Goal: Task Accomplishment & Management: Manage account settings

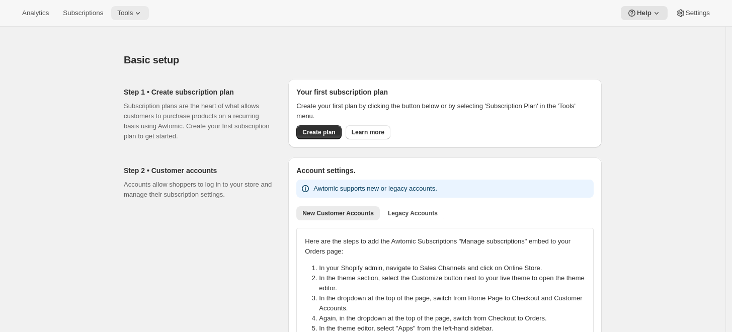
click at [130, 19] on button "Tools" at bounding box center [130, 13] width 38 height 14
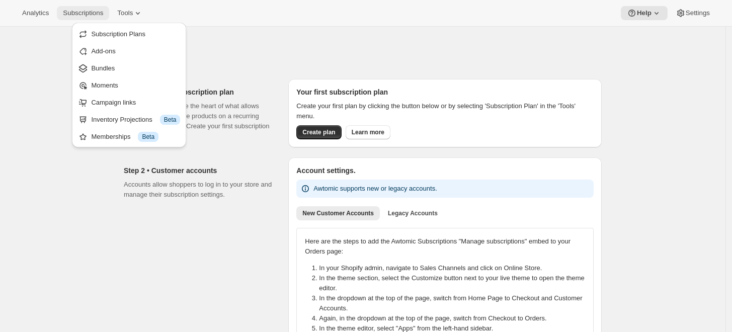
click at [92, 17] on span "Subscriptions" at bounding box center [83, 13] width 40 height 8
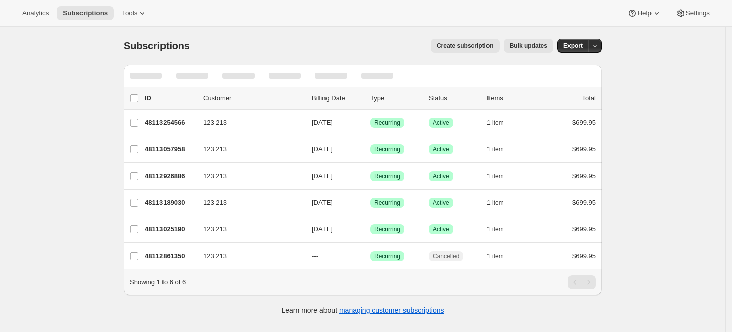
click at [89, 95] on div "Subscriptions. This page is ready Subscriptions Create subscription Bulk update…" at bounding box center [362, 193] width 725 height 332
click at [549, 78] on icon "Search and filter results" at bounding box center [544, 76] width 10 height 10
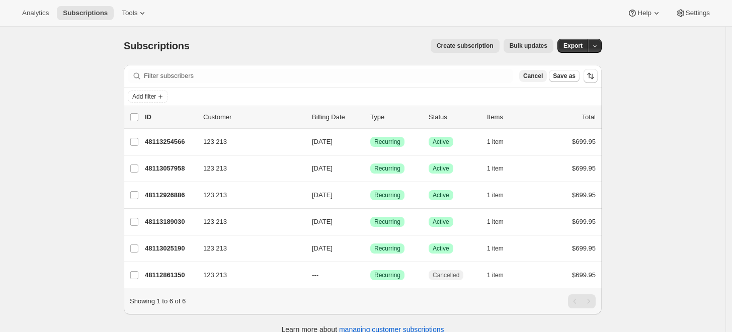
click at [547, 77] on button "Cancel" at bounding box center [533, 76] width 28 height 12
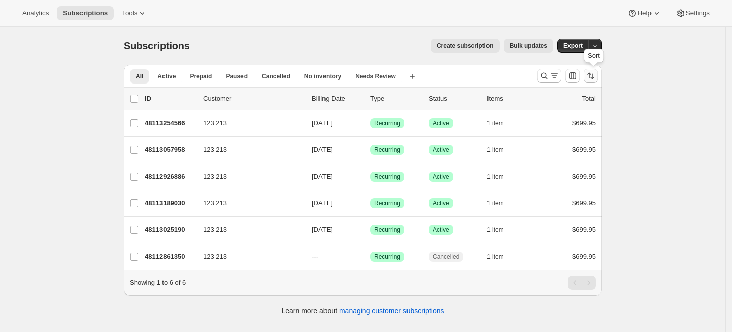
click at [593, 71] on icon "Sort the results" at bounding box center [590, 76] width 10 height 10
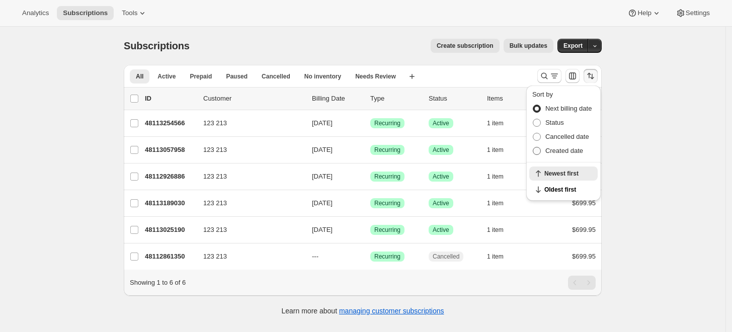
click at [561, 150] on span "Created date" at bounding box center [564, 151] width 38 height 8
click at [533, 147] on input "Created date" at bounding box center [533, 147] width 1 height 1
radio input "true"
click at [573, 192] on span "Newest first" at bounding box center [567, 190] width 47 height 8
click at [661, 177] on div "Subscriptions. This page is ready Subscriptions Create subscription Bulk update…" at bounding box center [362, 193] width 725 height 332
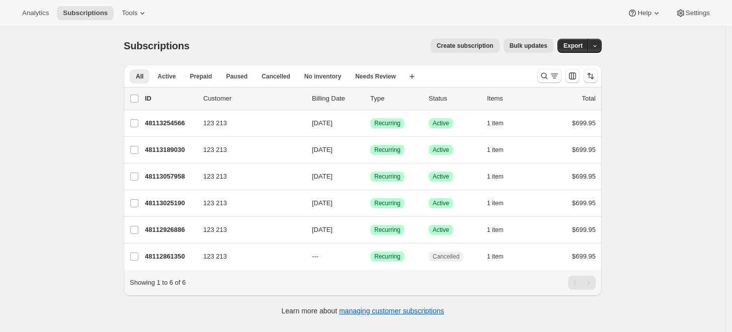
click at [89, 148] on div "Subscriptions. This page is ready Subscriptions Create subscription Bulk update…" at bounding box center [362, 193] width 725 height 332
click at [32, 153] on div "Subscriptions. This page is ready Subscriptions Create subscription Bulk update…" at bounding box center [362, 193] width 725 height 332
click at [3, 131] on div "Subscriptions. This page is ready Subscriptions Create subscription Bulk update…" at bounding box center [362, 193] width 725 height 332
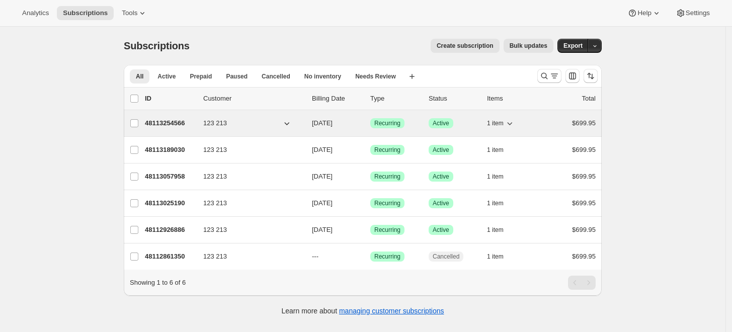
click at [513, 126] on icon "button" at bounding box center [509, 123] width 10 height 10
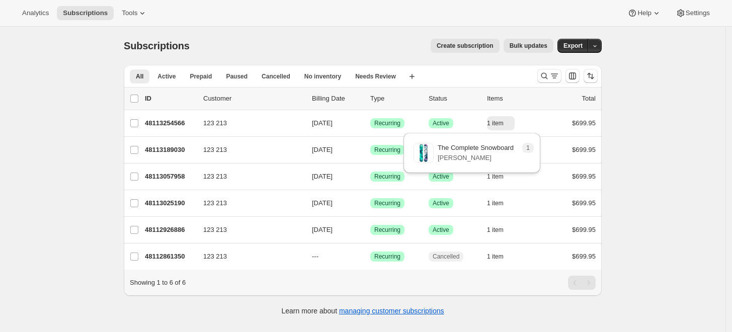
click at [661, 71] on div "Subscriptions. This page is ready Subscriptions Create subscription Bulk update…" at bounding box center [362, 193] width 725 height 332
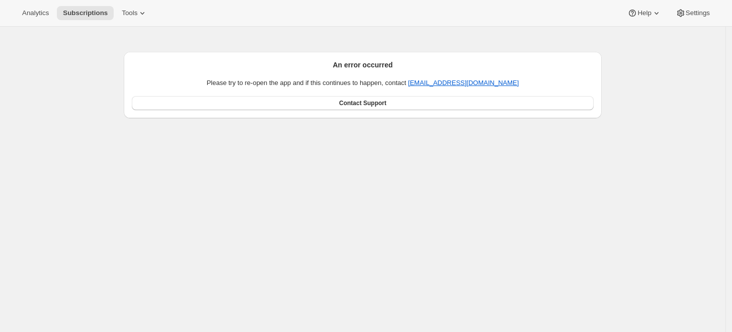
click at [79, 56] on div "An error occurred Please try to re-open the app and if this continues to happen…" at bounding box center [362, 193] width 725 height 332
click at [81, 20] on button "Subscriptions" at bounding box center [85, 13] width 57 height 14
click at [88, 15] on span "Subscriptions" at bounding box center [85, 13] width 45 height 8
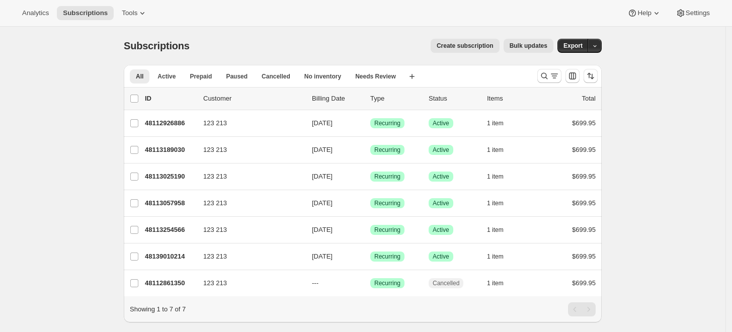
click at [591, 316] on div "Pagination" at bounding box center [588, 309] width 14 height 14
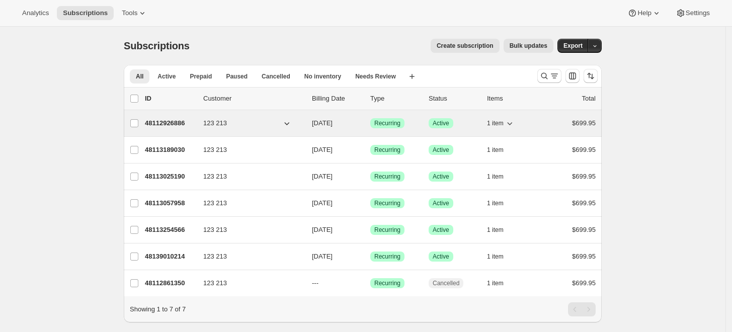
click at [287, 122] on icon "button" at bounding box center [287, 123] width 10 height 10
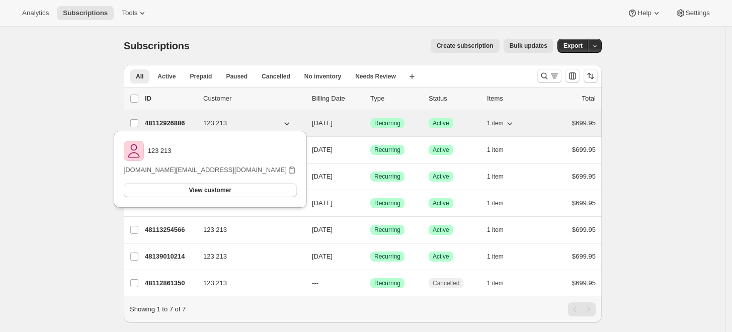
click at [287, 121] on icon "button" at bounding box center [287, 123] width 10 height 10
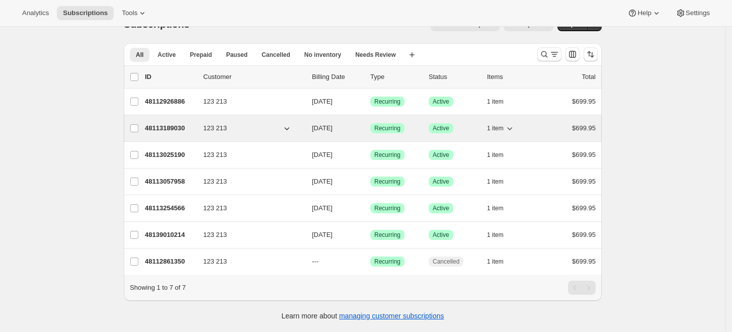
scroll to position [28, 0]
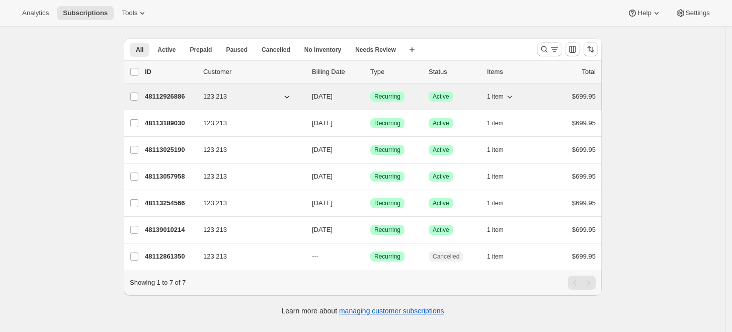
click at [503, 93] on span "1 item" at bounding box center [495, 97] width 17 height 8
